Goal: Task Accomplishment & Management: Complete application form

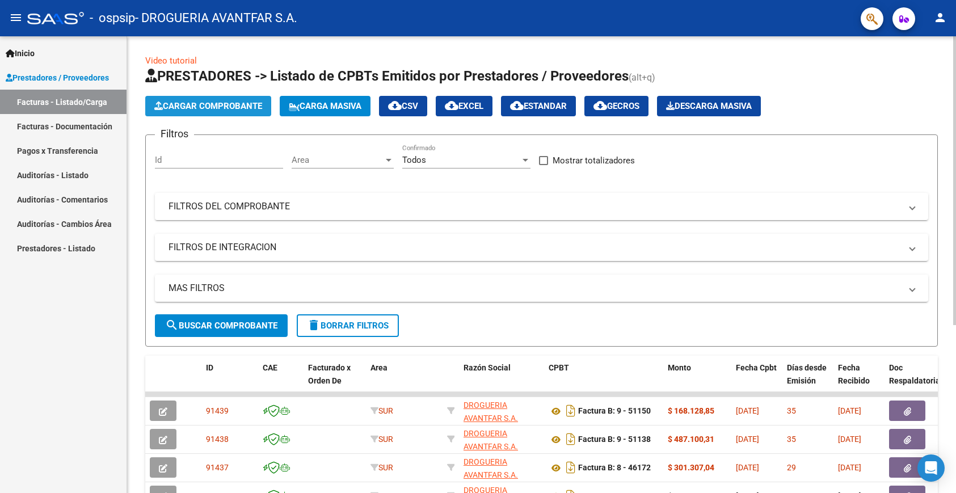
click at [198, 109] on span "Cargar Comprobante" at bounding box center [208, 106] width 108 height 10
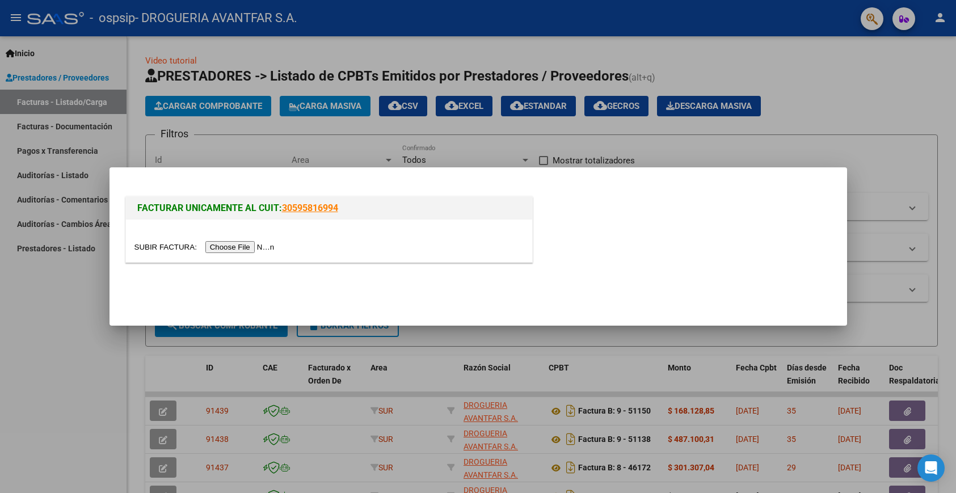
click at [251, 248] on input "file" at bounding box center [206, 247] width 144 height 12
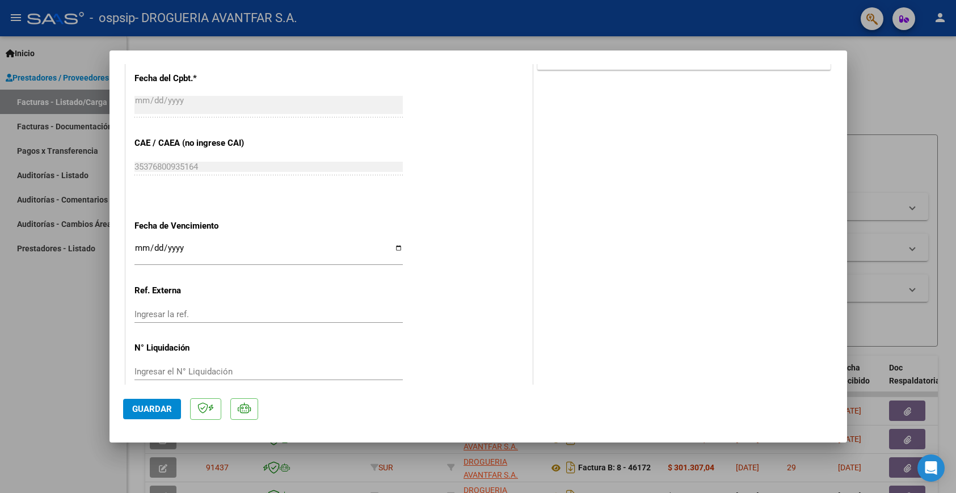
scroll to position [572, 0]
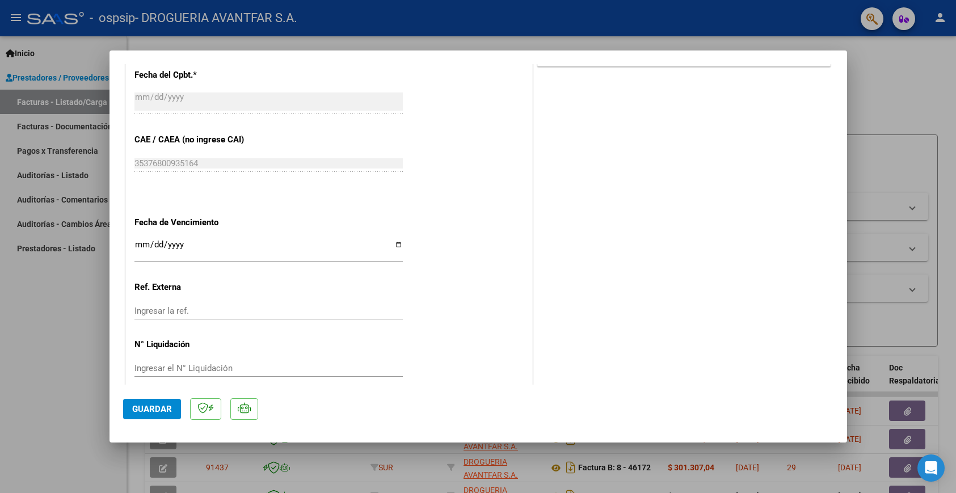
click at [144, 240] on input "Ingresar la fecha" at bounding box center [268, 249] width 268 height 18
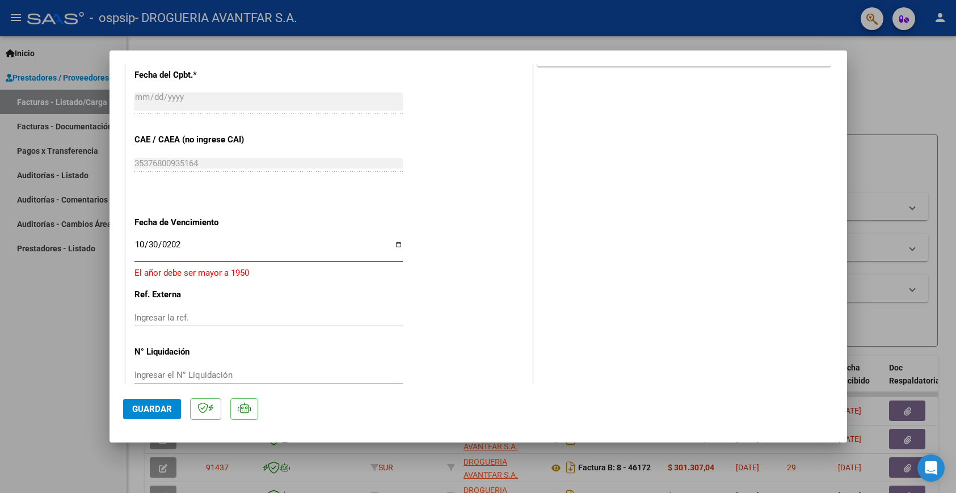
type input "[DATE]"
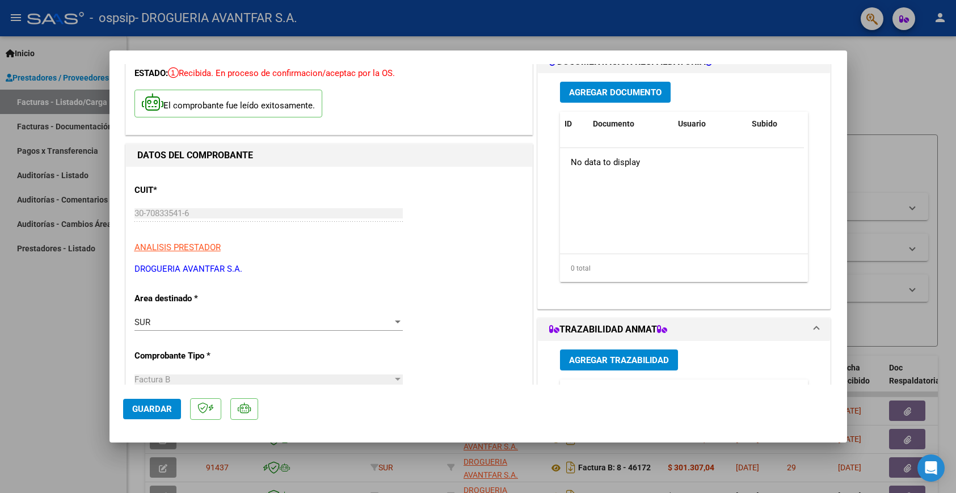
scroll to position [0, 0]
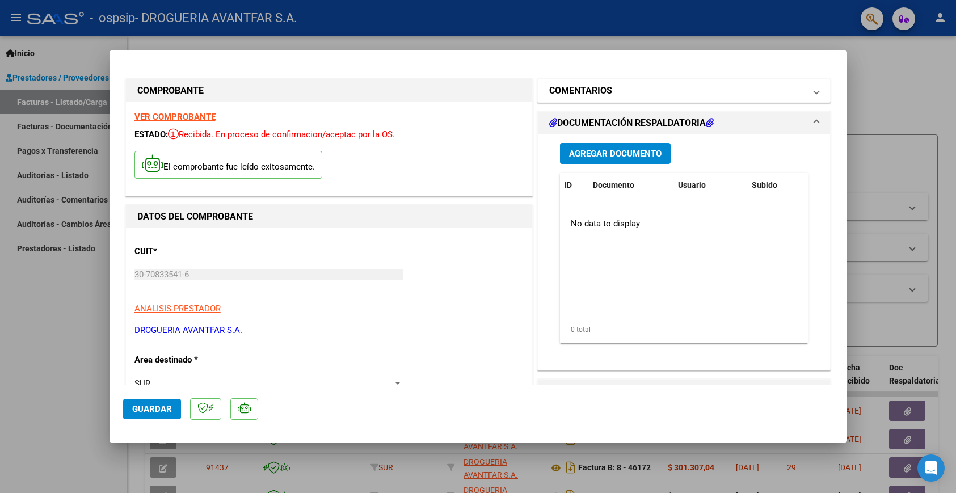
click at [636, 91] on mat-panel-title "COMENTARIOS" at bounding box center [677, 91] width 256 height 14
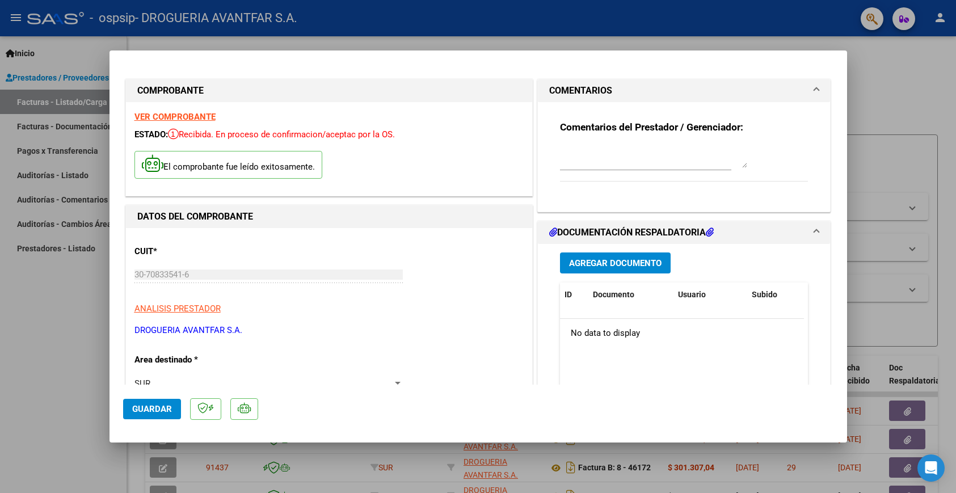
click at [593, 154] on textarea at bounding box center [653, 156] width 187 height 23
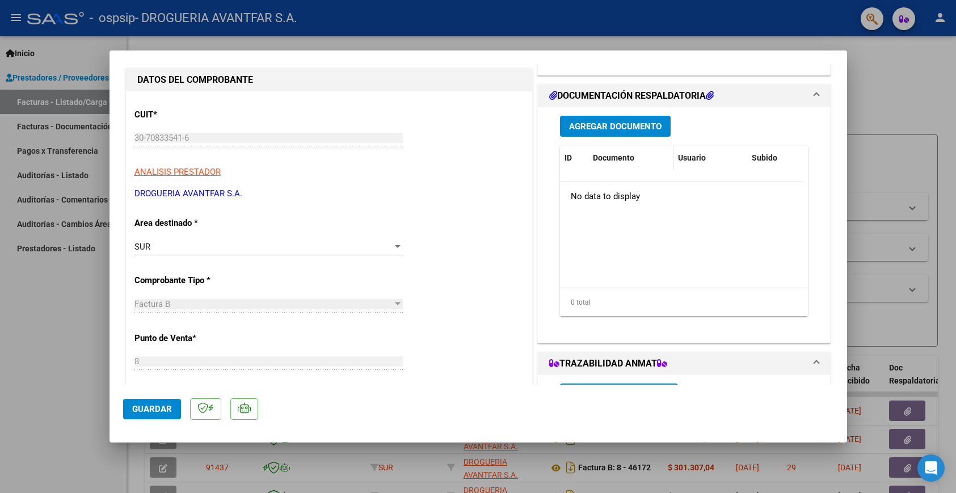
scroll to position [170, 0]
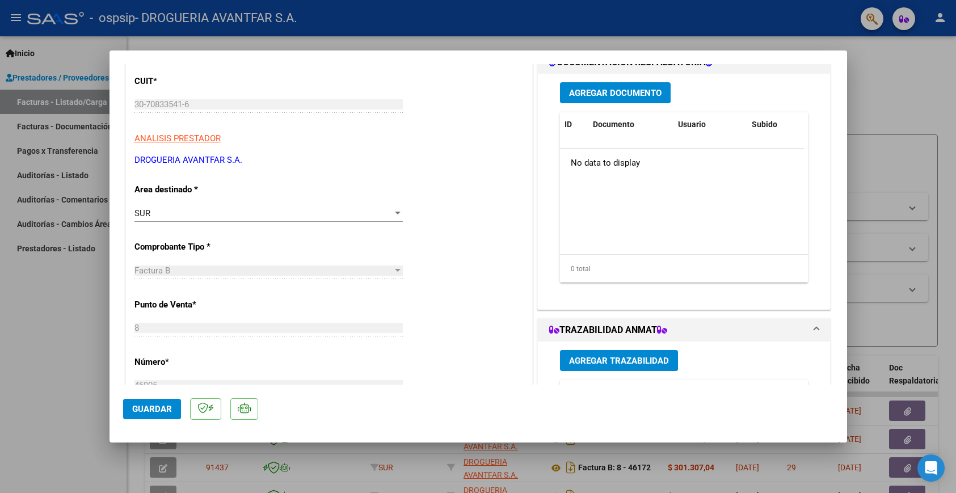
type textarea "[PERSON_NAME] AMANCAY"
click at [604, 91] on span "Agregar Documento" at bounding box center [615, 93] width 92 height 10
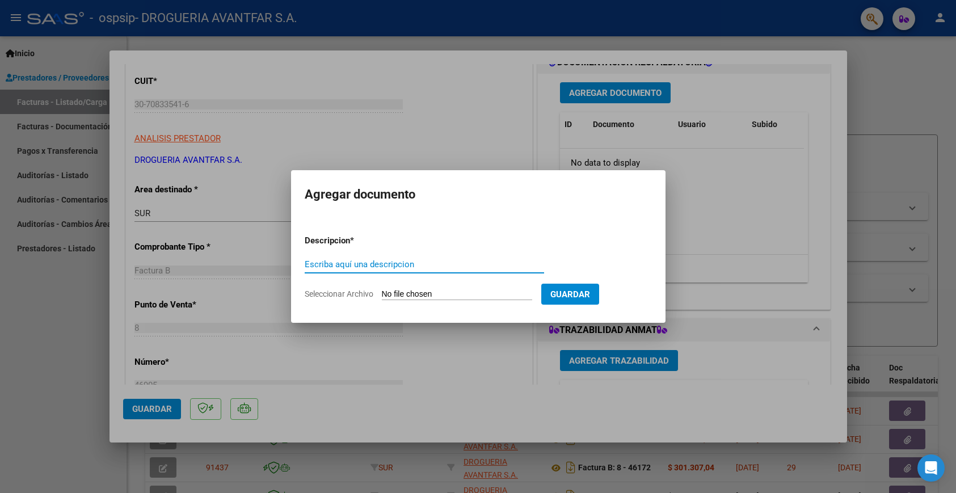
click at [426, 262] on input "Escriba aquí una descripcion" at bounding box center [424, 264] width 239 height 10
type input "DOCUMENTACION"
click at [452, 292] on input "Seleccionar Archivo" at bounding box center [457, 294] width 150 height 11
type input "C:\fakepath\329354_2025_10_09_04_04_39_494.pdf"
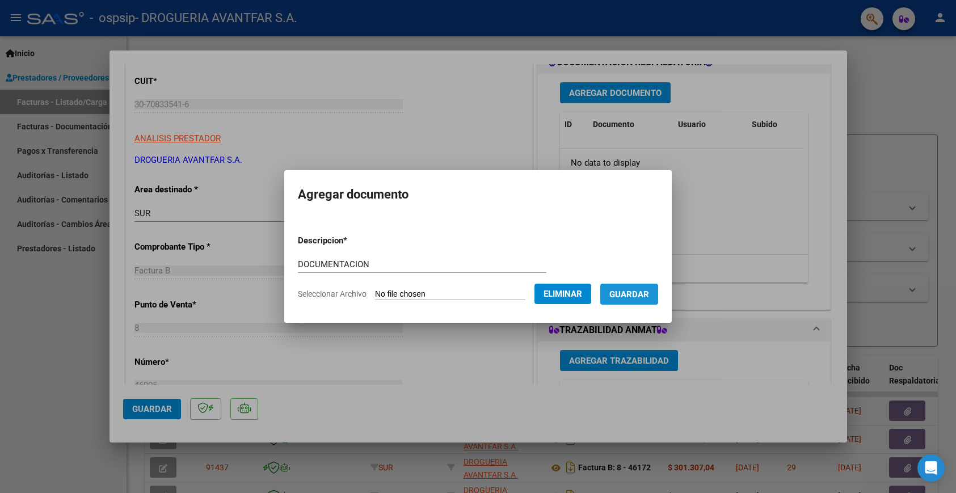
click at [630, 298] on span "Guardar" at bounding box center [629, 294] width 40 height 10
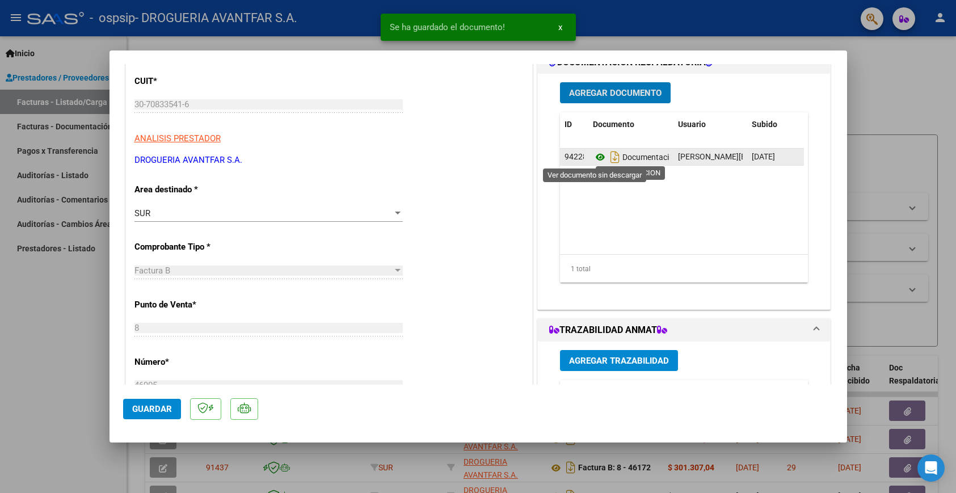
click at [597, 158] on icon at bounding box center [600, 157] width 15 height 14
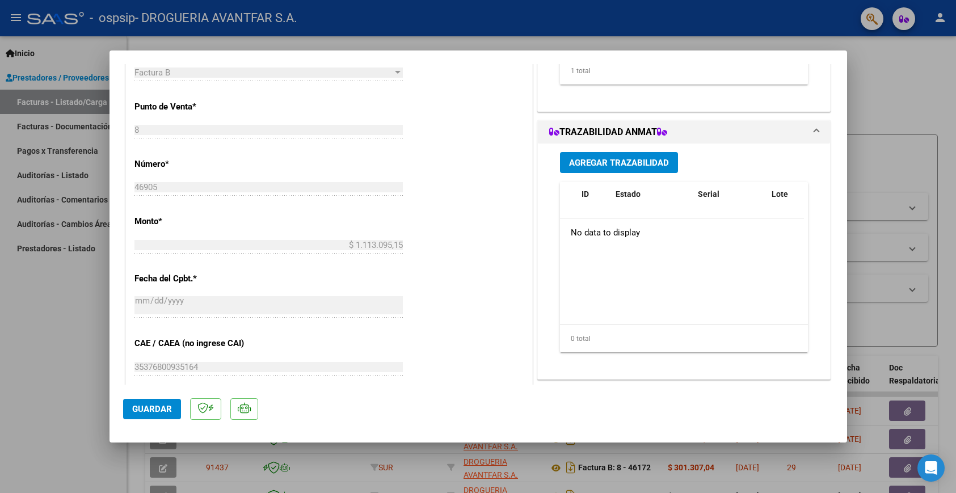
scroll to position [397, 0]
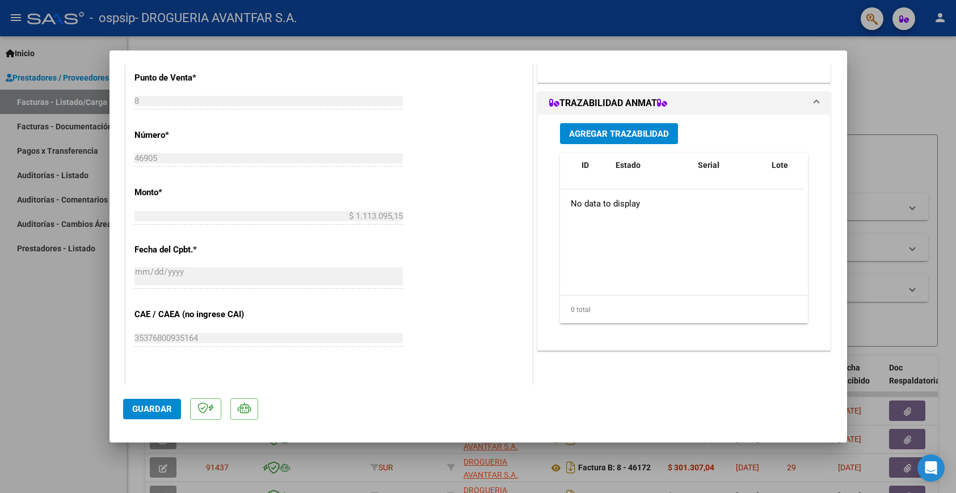
click at [608, 136] on span "Agregar Trazabilidad" at bounding box center [619, 134] width 100 height 10
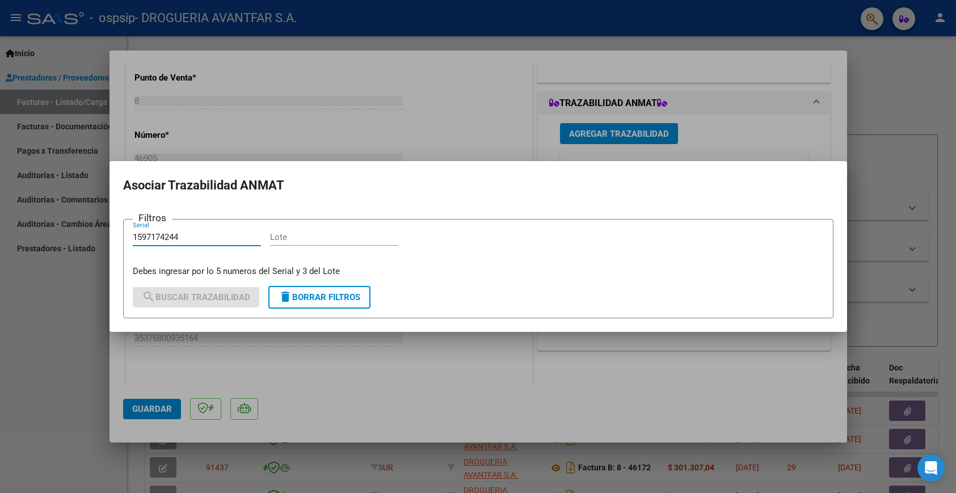
type input "1597174244"
click at [275, 241] on input "Lote" at bounding box center [334, 237] width 128 height 10
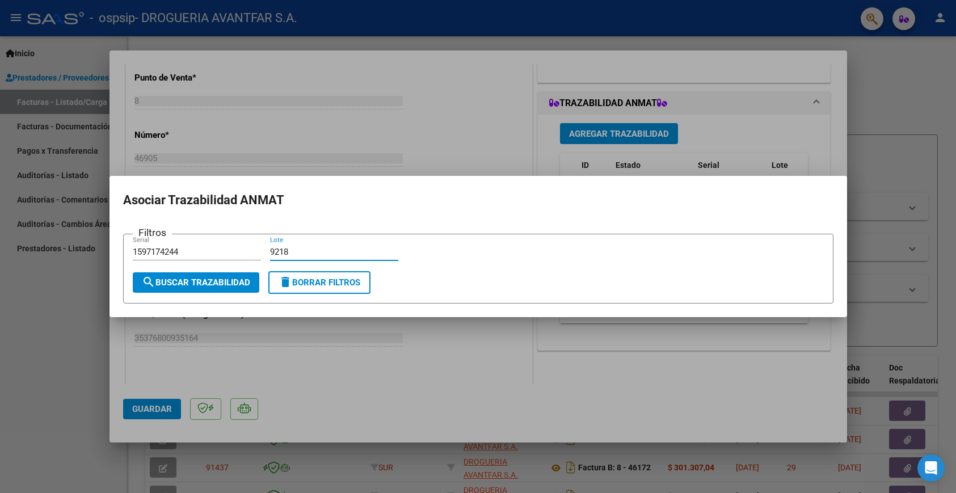
type input "9218"
click at [229, 272] on button "search Buscar Trazabilidad" at bounding box center [196, 282] width 126 height 20
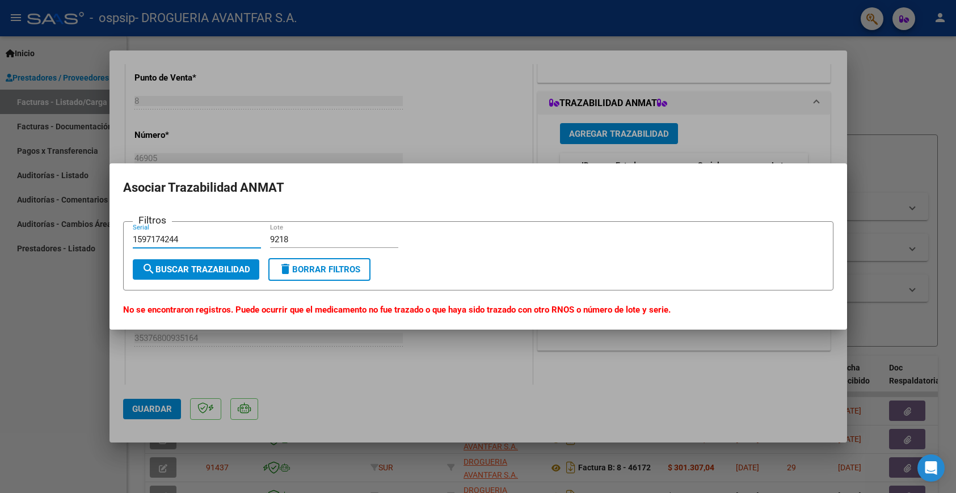
drag, startPoint x: 204, startPoint y: 241, endPoint x: 109, endPoint y: 256, distance: 95.4
click at [109, 256] on mat-dialog-content "Filtros 1597174244 Serial 9218 Lote search Buscar Trazabilidad delete Borrar Fi…" at bounding box center [477, 263] width 737 height 107
type input "1597174244"
drag, startPoint x: 305, startPoint y: 234, endPoint x: 239, endPoint y: 248, distance: 67.8
click at [239, 248] on div "Filtros 1597174244 Serial 9218 Lote" at bounding box center [478, 245] width 691 height 28
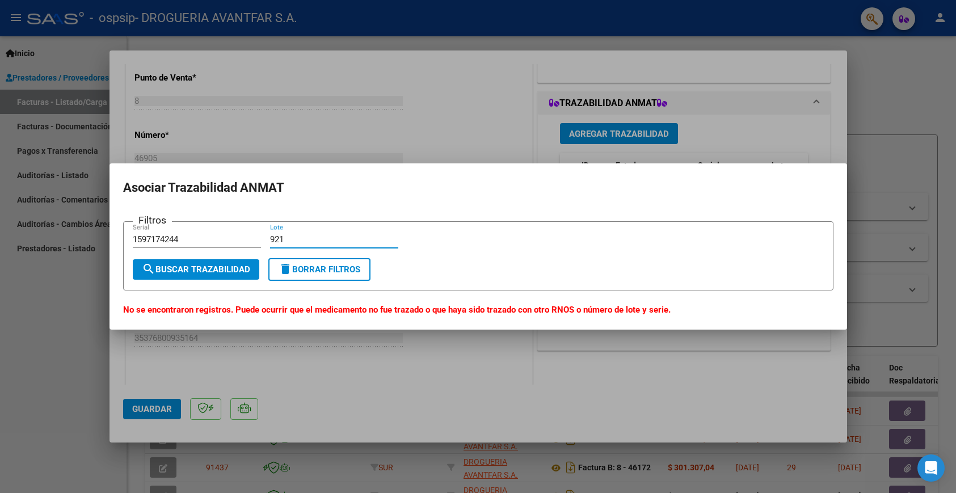
type input "9218"
click at [224, 271] on span "search Buscar Trazabilidad" at bounding box center [196, 269] width 108 height 10
drag, startPoint x: 187, startPoint y: 241, endPoint x: 85, endPoint y: 257, distance: 102.8
click at [85, 257] on div "COMPROBANTE VER COMPROBANTE ESTADO: Recibida. En proceso de confirmacion/acepta…" at bounding box center [478, 246] width 956 height 493
type input "2520648250"
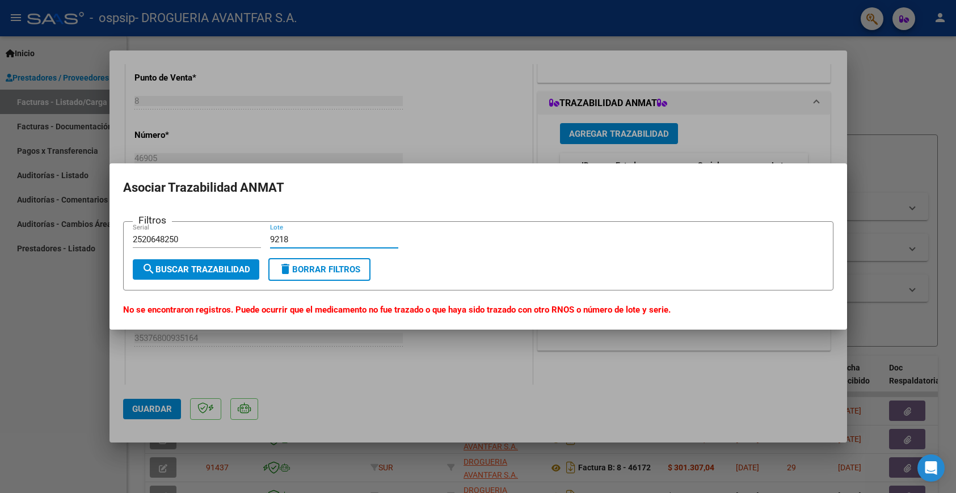
drag, startPoint x: 298, startPoint y: 241, endPoint x: 208, endPoint y: 270, distance: 94.2
click at [208, 270] on form "Filtros 2520648250 Serial 9218 Lote search Buscar Trazabilidad delete Borrar Fi…" at bounding box center [478, 256] width 710 height 70
type input "RE75C2"
click at [201, 271] on span "search Buscar Trazabilidad" at bounding box center [196, 269] width 108 height 10
click at [354, 113] on div at bounding box center [478, 246] width 956 height 493
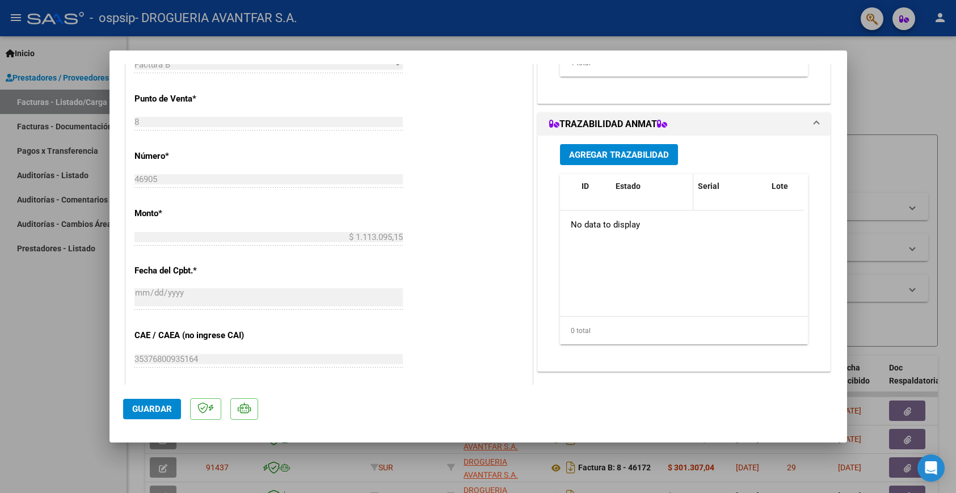
scroll to position [340, 0]
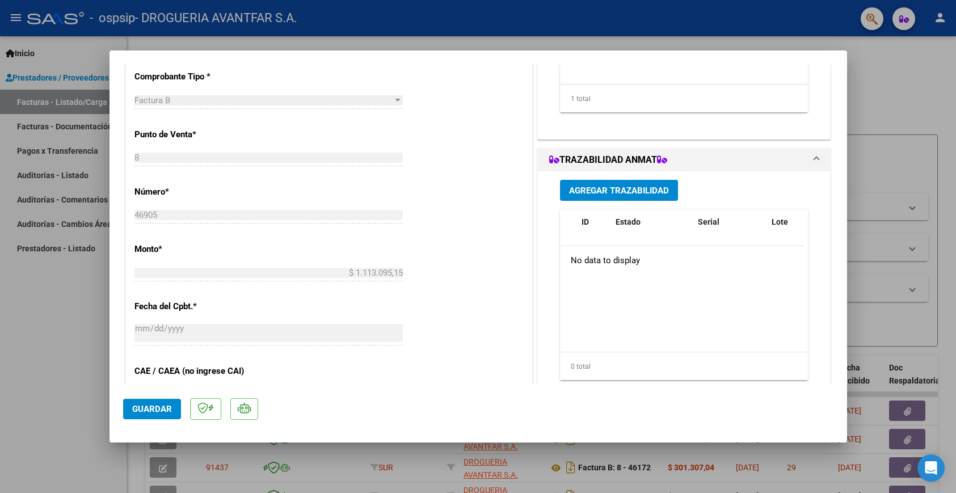
click at [622, 191] on span "Agregar Trazabilidad" at bounding box center [619, 190] width 100 height 10
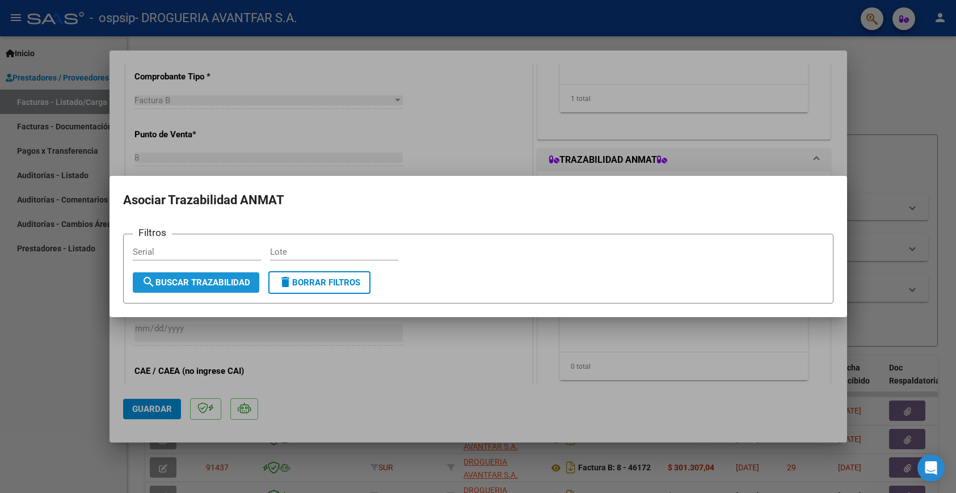
click at [217, 289] on button "search Buscar Trazabilidad" at bounding box center [196, 282] width 126 height 20
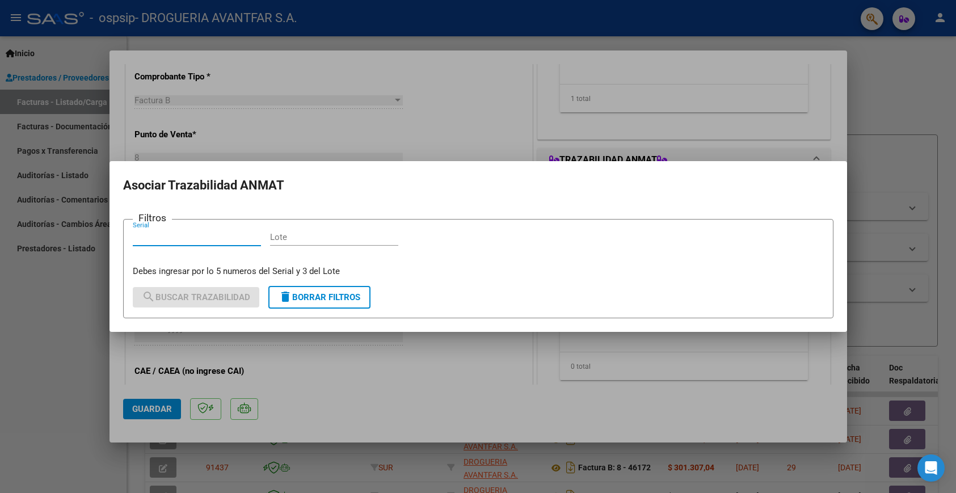
click at [216, 241] on input "Serial" at bounding box center [197, 237] width 128 height 10
type input "1597174244"
click at [289, 241] on input "Lote" at bounding box center [334, 237] width 128 height 10
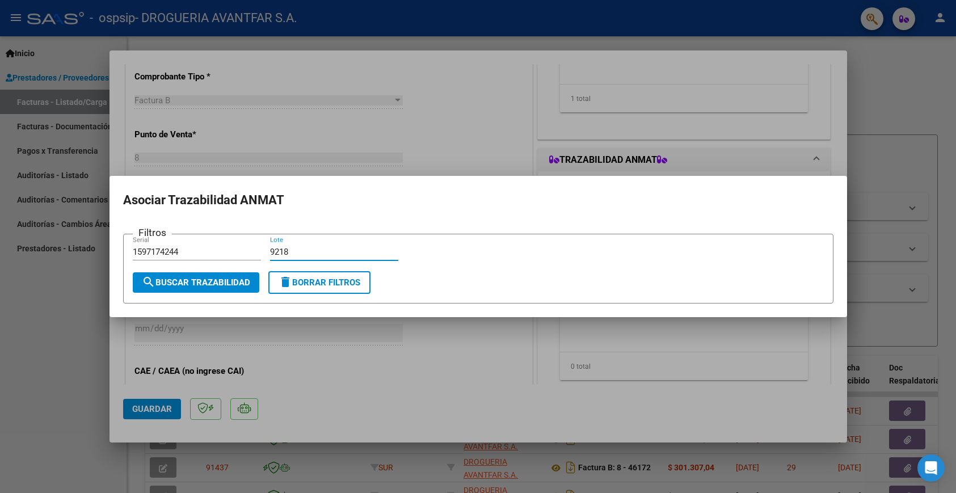
type input "9218"
click at [237, 277] on span "search Buscar Trazabilidad" at bounding box center [196, 282] width 108 height 10
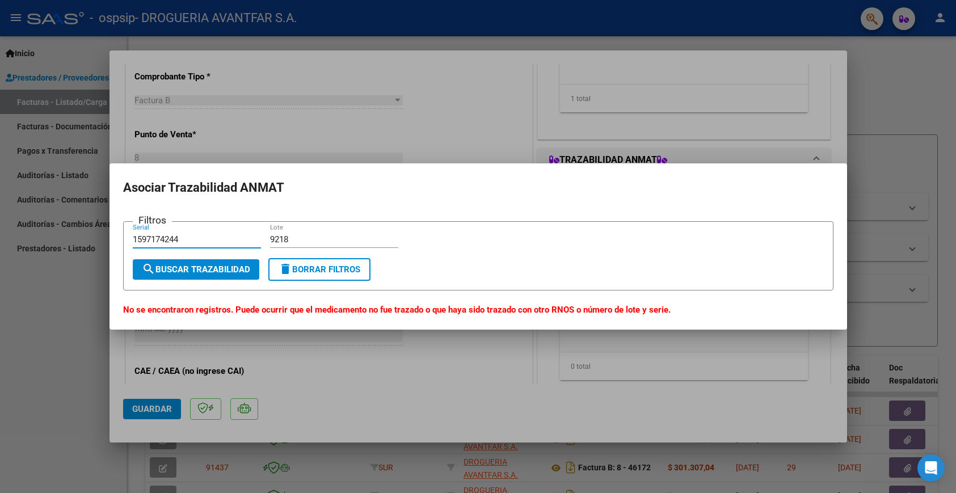
drag, startPoint x: 195, startPoint y: 241, endPoint x: 29, endPoint y: 271, distance: 167.8
click at [29, 271] on div "COMPROBANTE VER COMPROBANTE ESTADO: Recibida. En proceso de confirmacion/acepta…" at bounding box center [478, 246] width 956 height 493
type input "2520648137"
drag, startPoint x: 303, startPoint y: 234, endPoint x: 217, endPoint y: 258, distance: 88.9
click at [217, 258] on div "Filtros 2520648137 Serial 9218 Lote" at bounding box center [478, 245] width 691 height 28
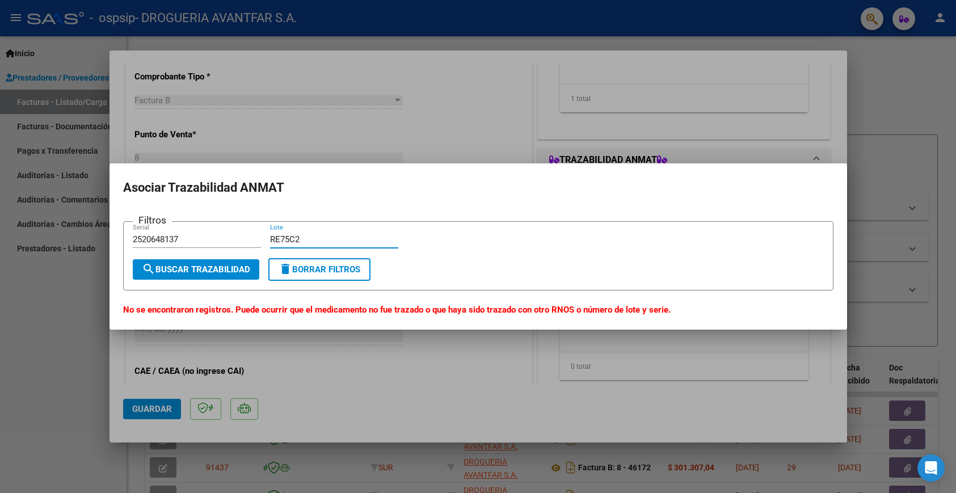
type input "RE75C2"
click at [222, 271] on span "search Buscar Trazabilidad" at bounding box center [196, 269] width 108 height 10
click at [811, 128] on div at bounding box center [478, 246] width 956 height 493
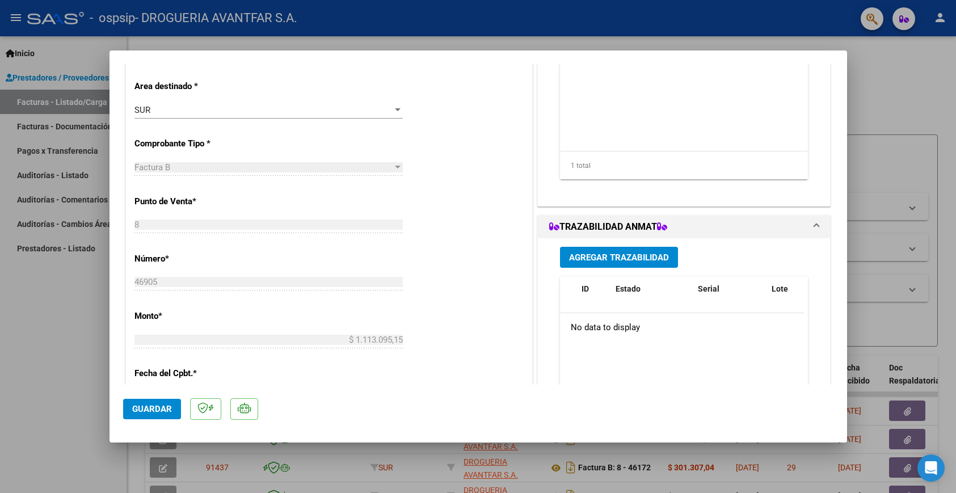
scroll to position [397, 0]
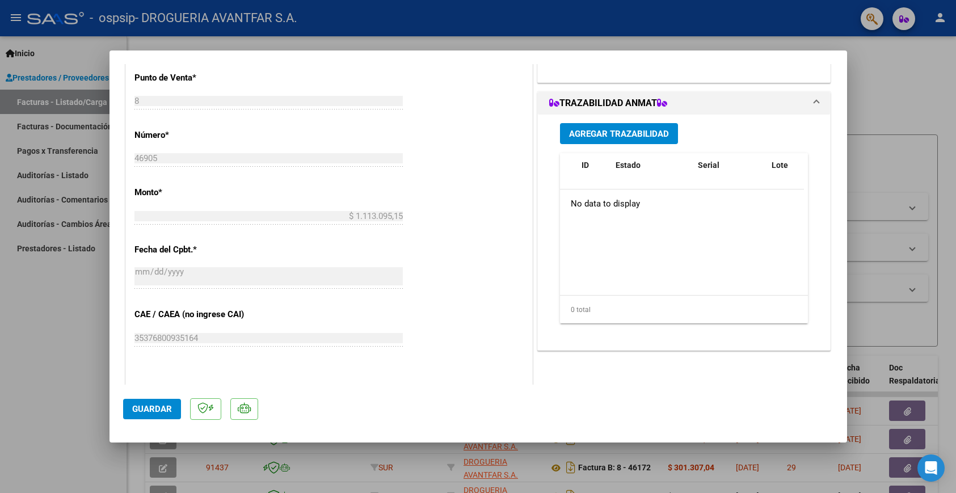
click at [76, 304] on div at bounding box center [478, 246] width 956 height 493
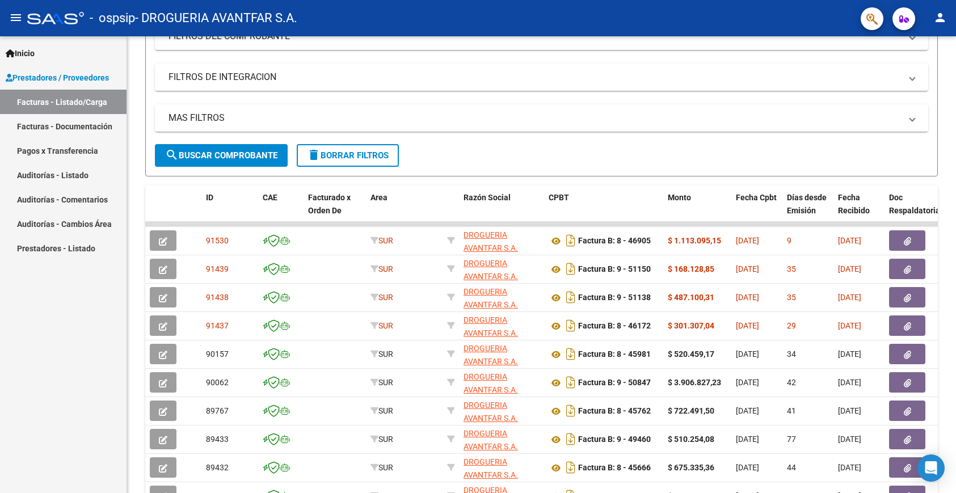
scroll to position [0, 0]
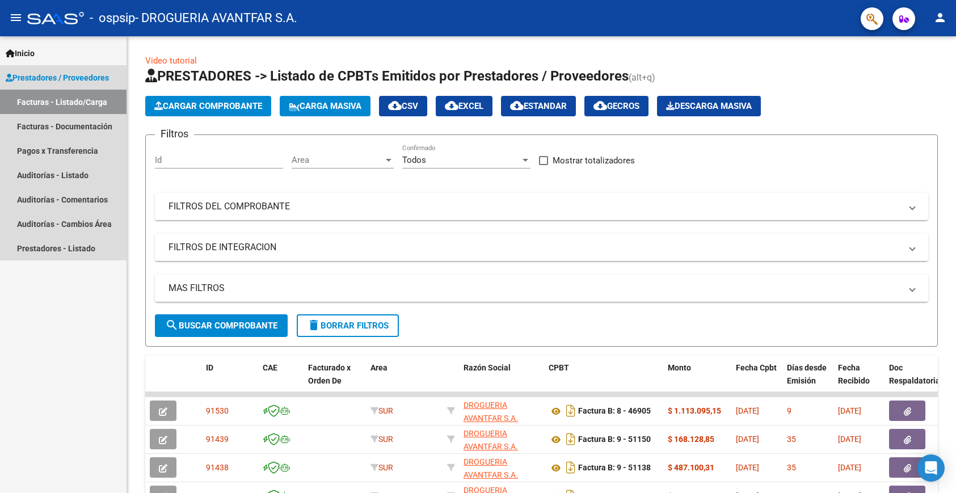
click at [75, 98] on link "Facturas - Listado/Carga" at bounding box center [63, 102] width 126 height 24
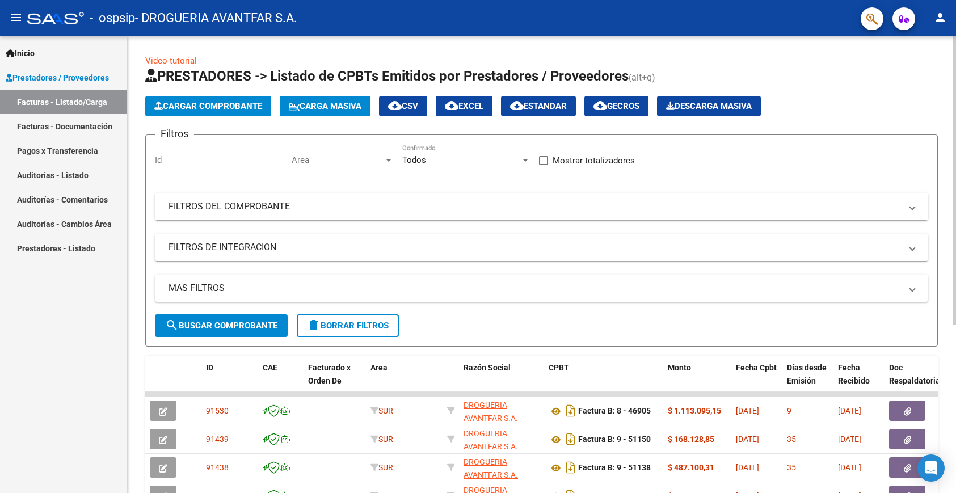
click at [202, 100] on button "Cargar Comprobante" at bounding box center [208, 106] width 126 height 20
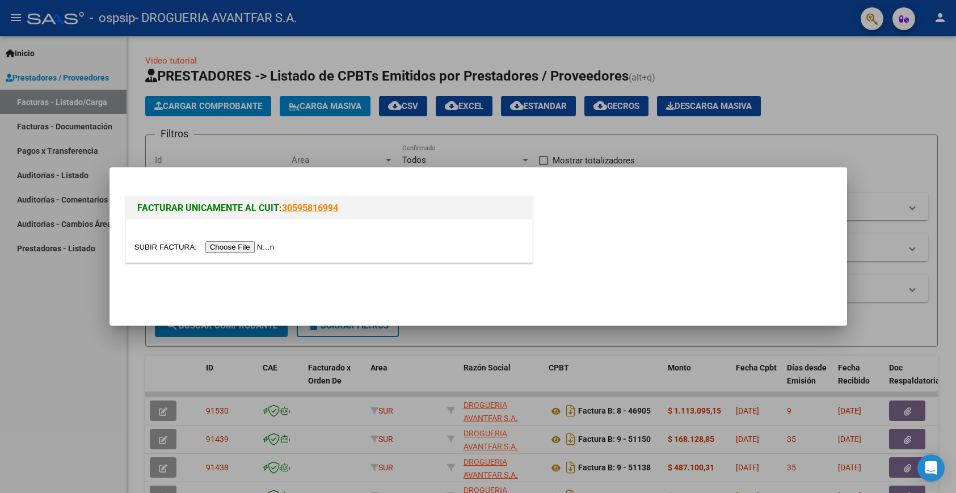
click at [64, 306] on div at bounding box center [478, 246] width 956 height 493
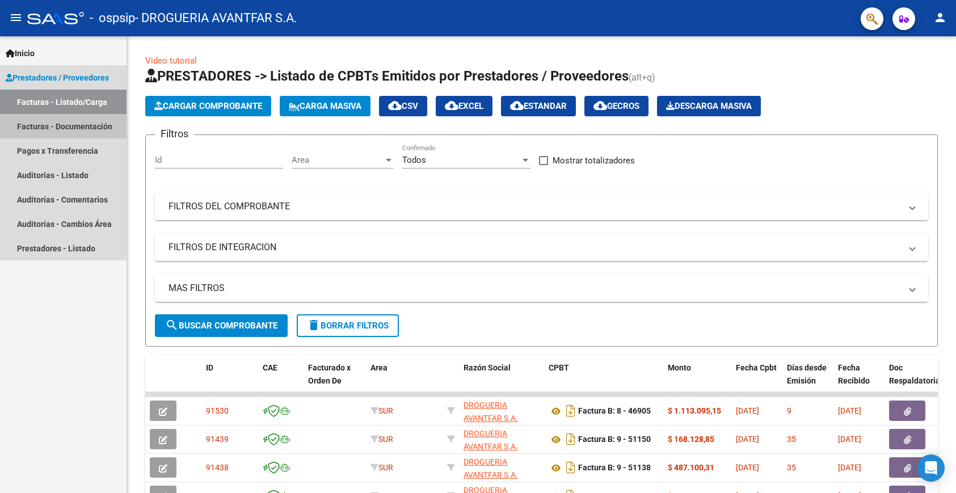
click at [49, 130] on link "Facturas - Documentación" at bounding box center [63, 126] width 126 height 24
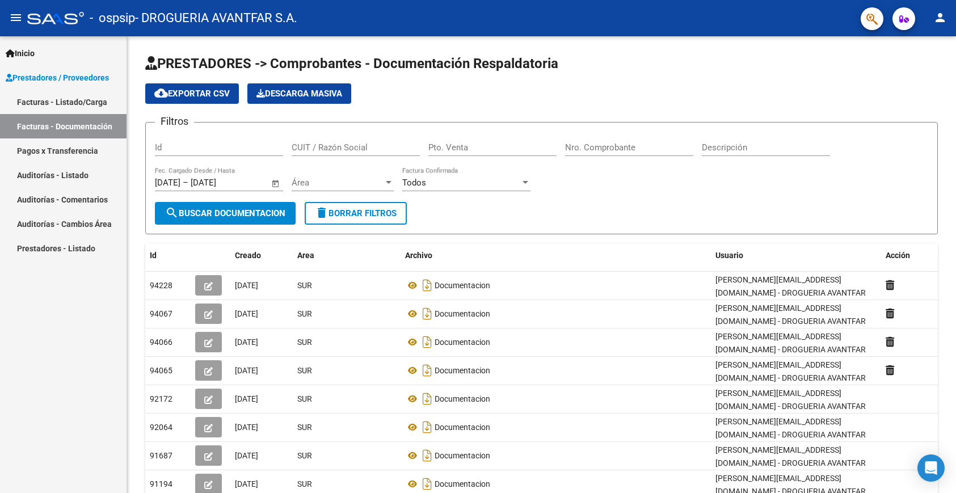
click at [59, 107] on link "Facturas - Listado/Carga" at bounding box center [63, 102] width 126 height 24
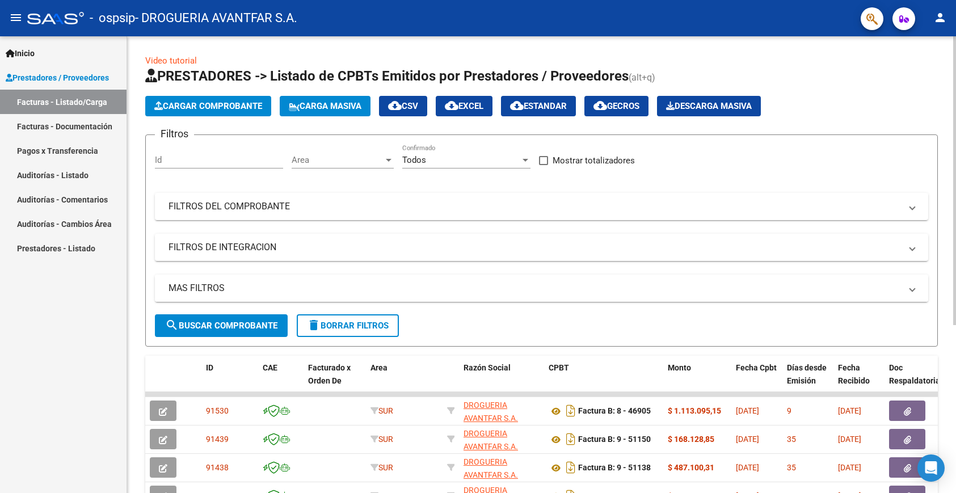
scroll to position [57, 0]
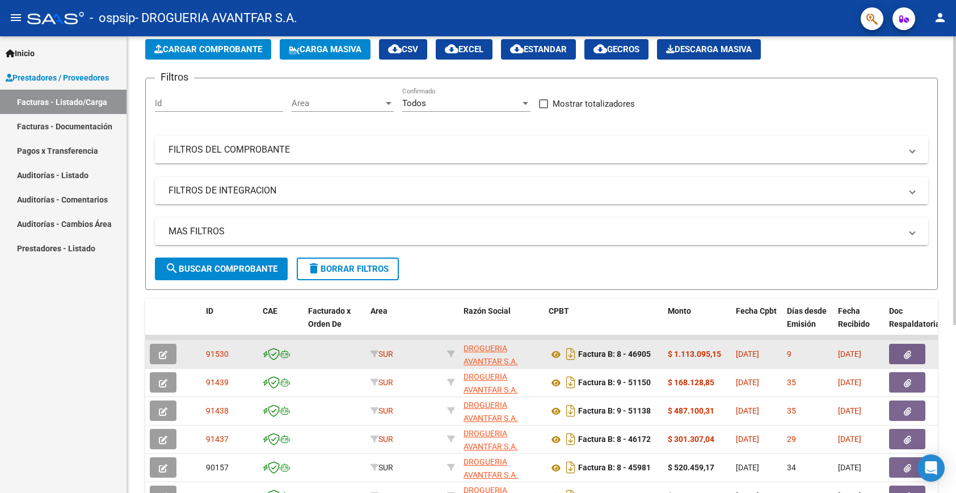
click at [163, 355] on icon "button" at bounding box center [163, 355] width 9 height 9
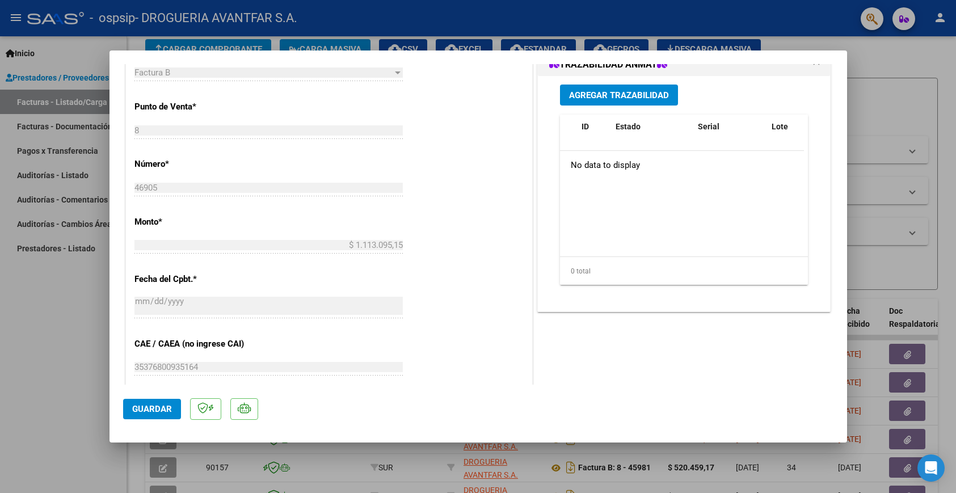
scroll to position [340, 0]
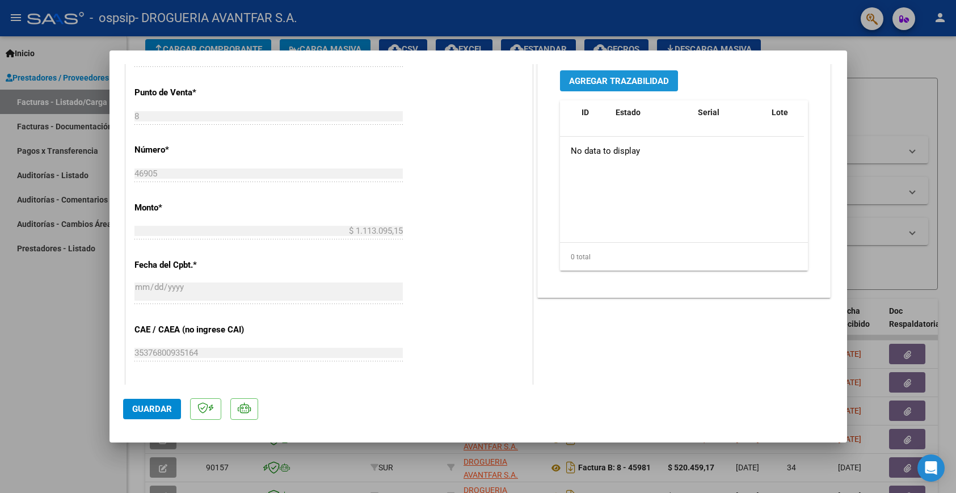
click at [585, 84] on span "Agregar Trazabilidad" at bounding box center [619, 81] width 100 height 10
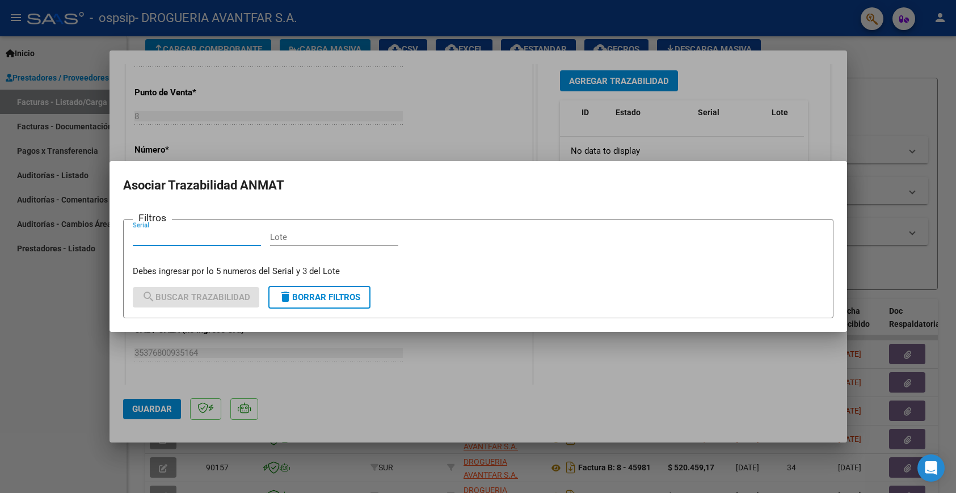
click at [200, 240] on input "Serial" at bounding box center [197, 237] width 128 height 10
type input "1597174244"
click at [336, 233] on input "Lote" at bounding box center [334, 237] width 128 height 10
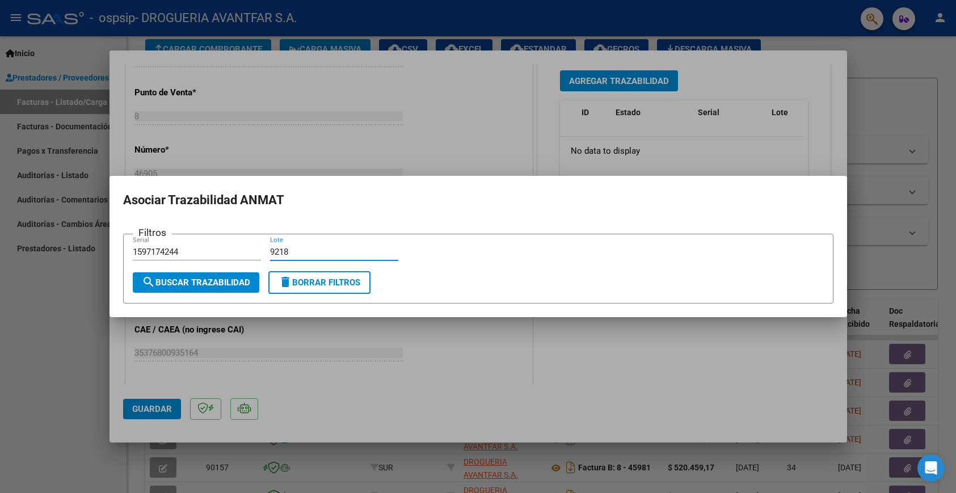
type input "9218"
click at [174, 281] on span "search Buscar Trazabilidad" at bounding box center [196, 282] width 108 height 10
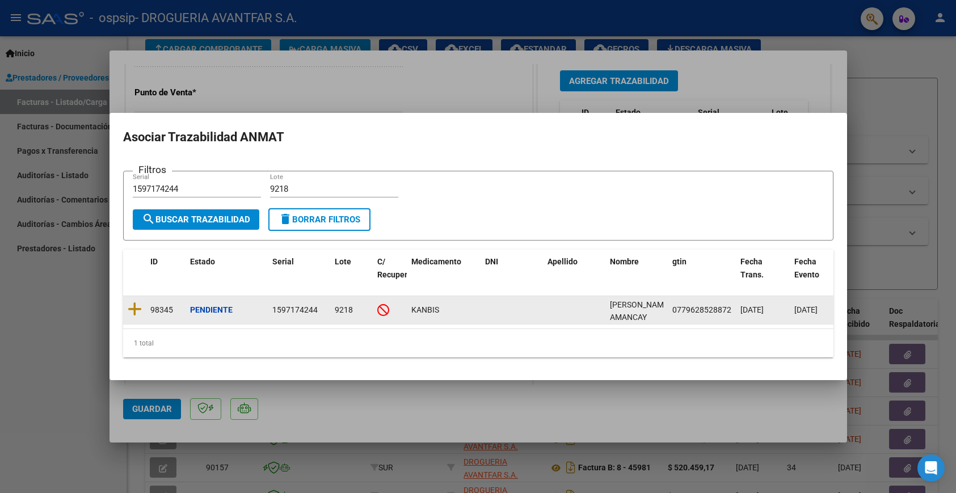
click at [142, 299] on datatable-body-cell at bounding box center [134, 310] width 23 height 28
click at [137, 302] on icon at bounding box center [135, 309] width 14 height 16
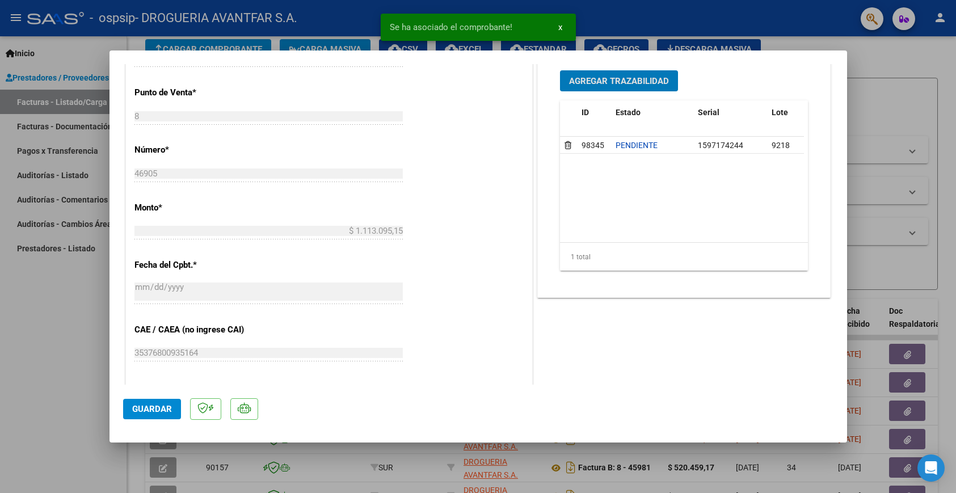
click at [605, 86] on span "Agregar Trazabilidad" at bounding box center [619, 81] width 100 height 10
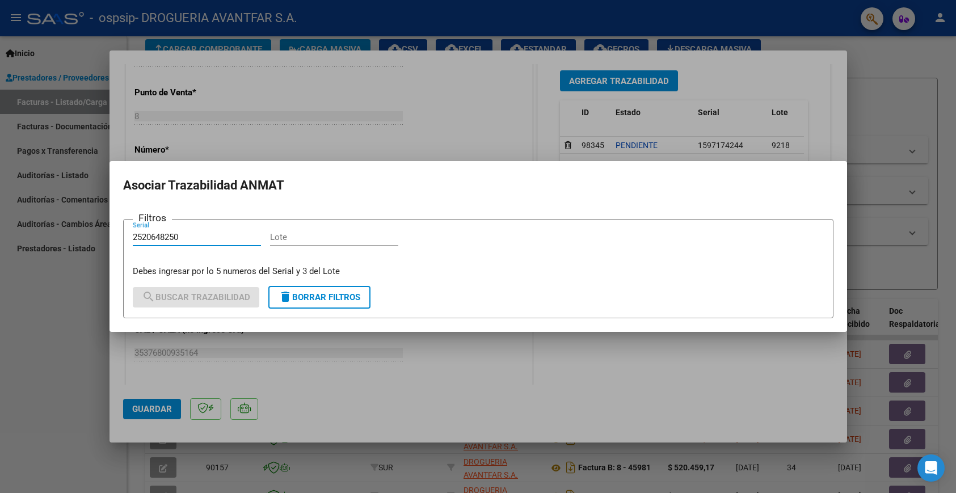
type input "2520648250"
click at [292, 239] on input "Lote" at bounding box center [334, 237] width 128 height 10
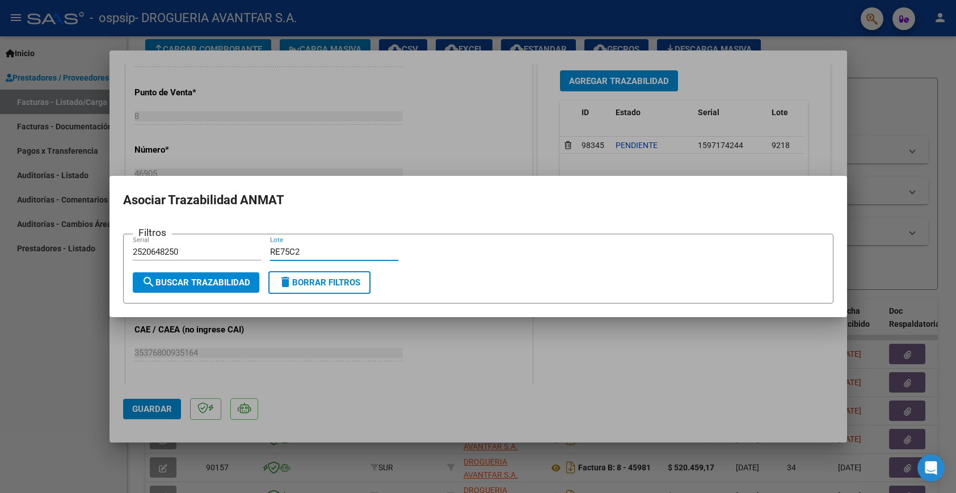
type input "RE75C2"
click at [226, 282] on span "search Buscar Trazabilidad" at bounding box center [196, 282] width 108 height 10
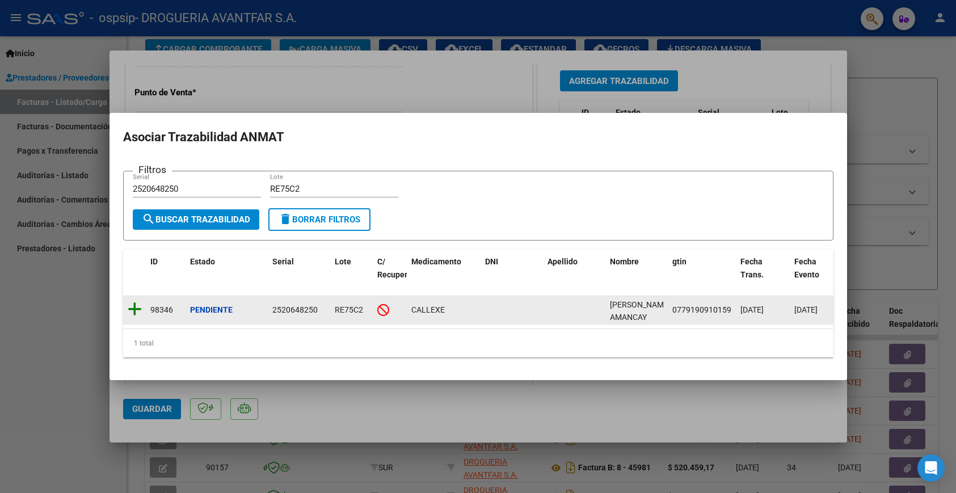
click at [136, 306] on icon at bounding box center [135, 309] width 14 height 16
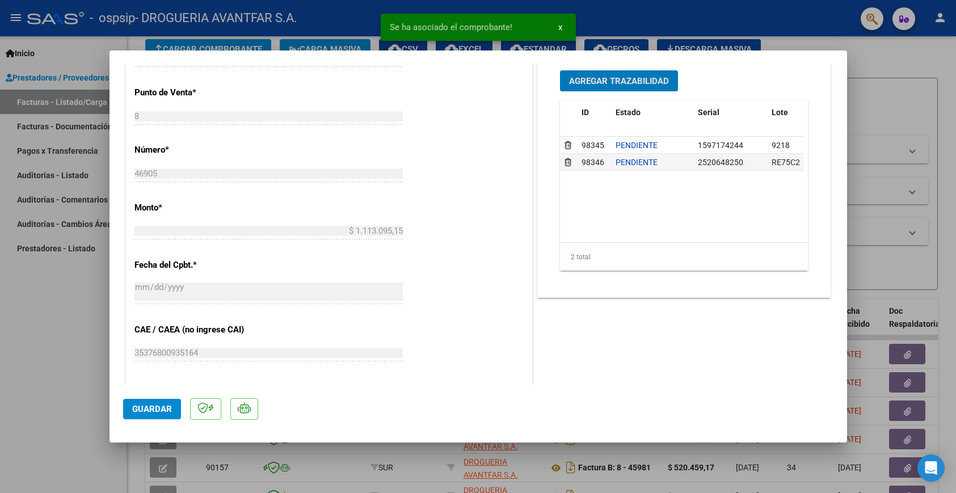
click at [613, 86] on span "Agregar Trazabilidad" at bounding box center [619, 81] width 100 height 10
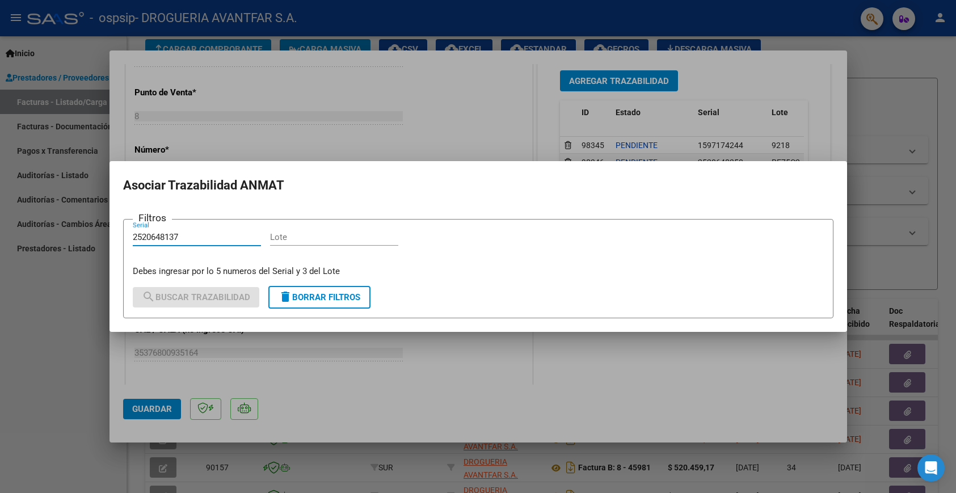
type input "2520648137"
click at [351, 234] on input "Lote" at bounding box center [334, 237] width 128 height 10
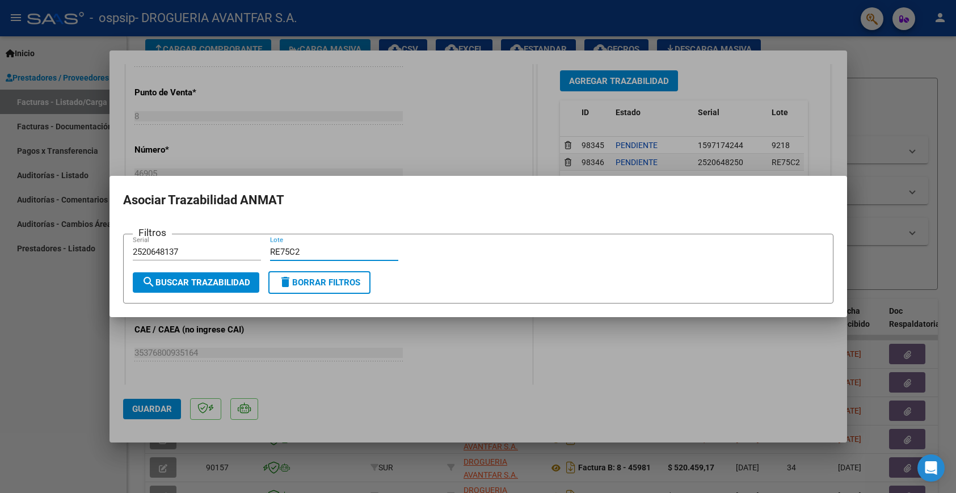
type input "RE75C2"
click at [234, 284] on span "search Buscar Trazabilidad" at bounding box center [196, 282] width 108 height 10
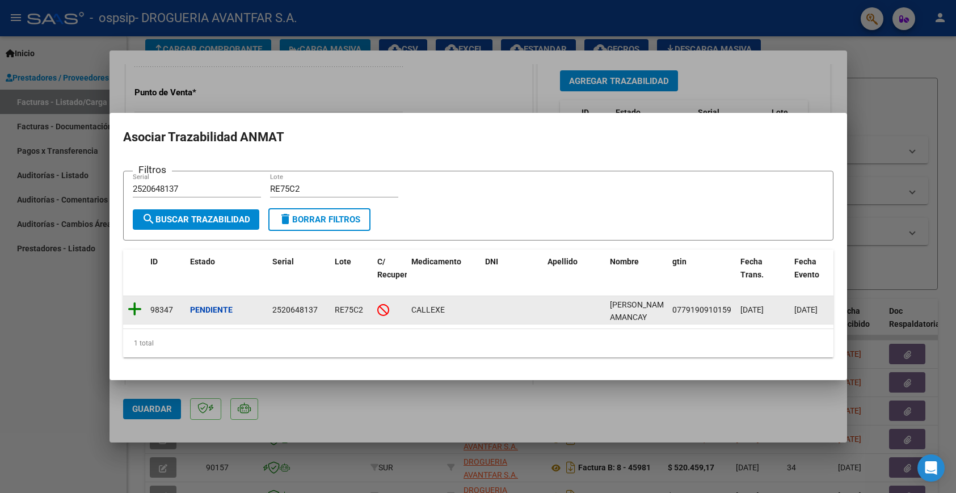
click at [133, 304] on icon at bounding box center [135, 309] width 14 height 16
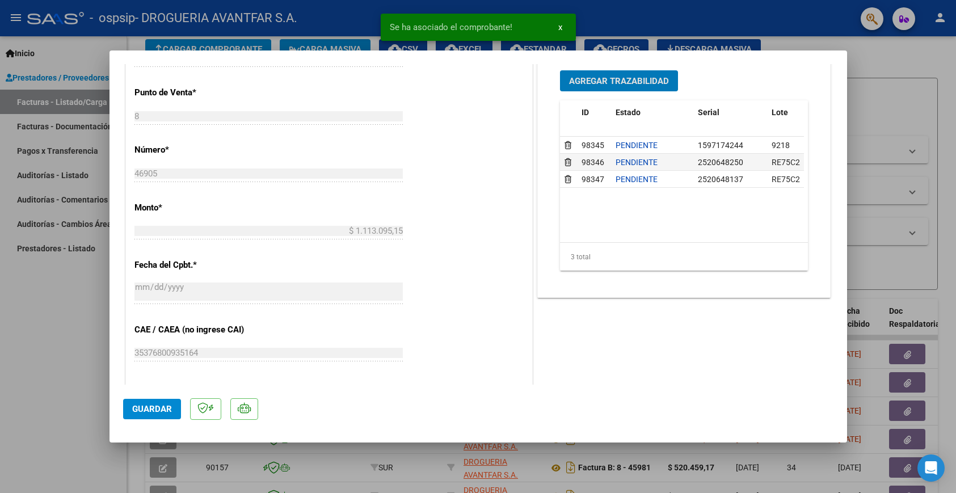
click at [158, 408] on span "Guardar" at bounding box center [152, 409] width 40 height 10
click at [62, 345] on div at bounding box center [478, 246] width 956 height 493
type input "$ 0,00"
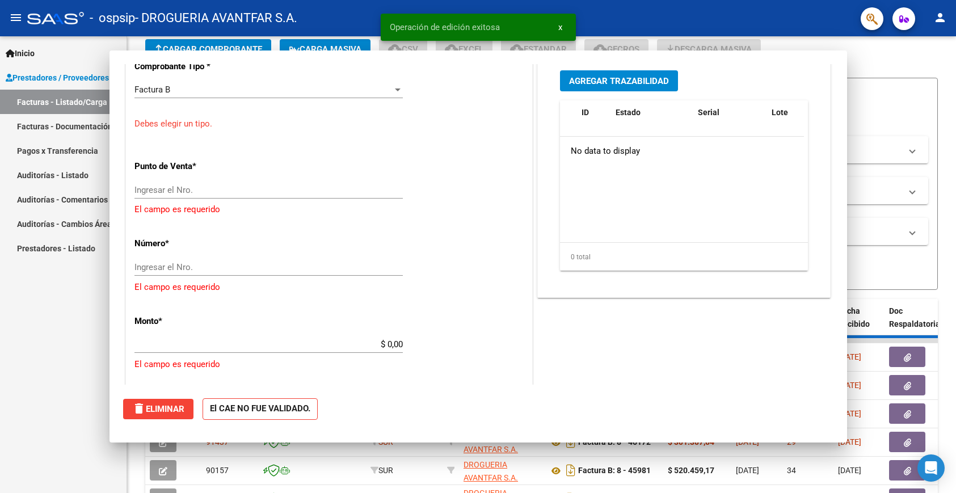
scroll to position [551, 0]
